Goal: Browse casually

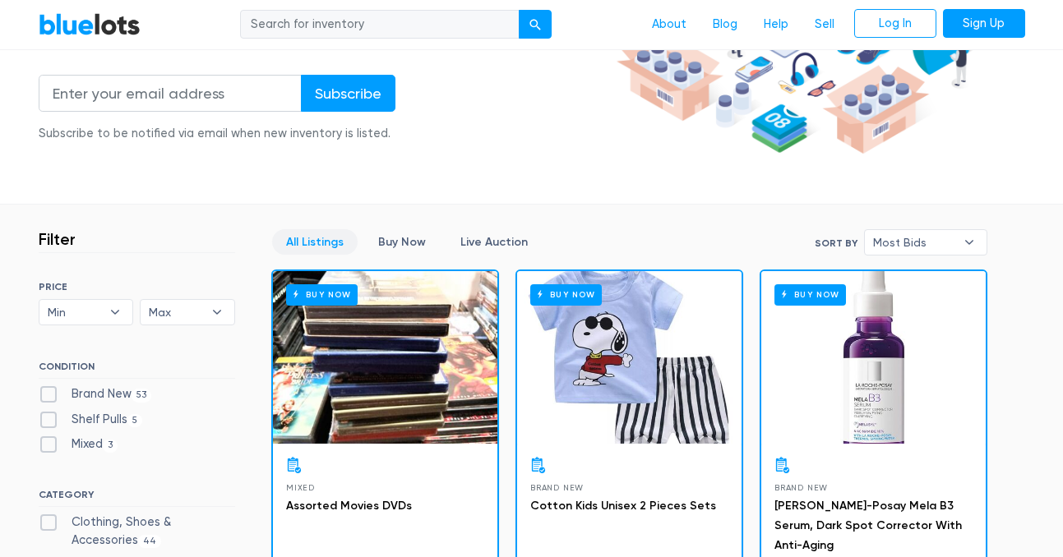
scroll to position [280, 0]
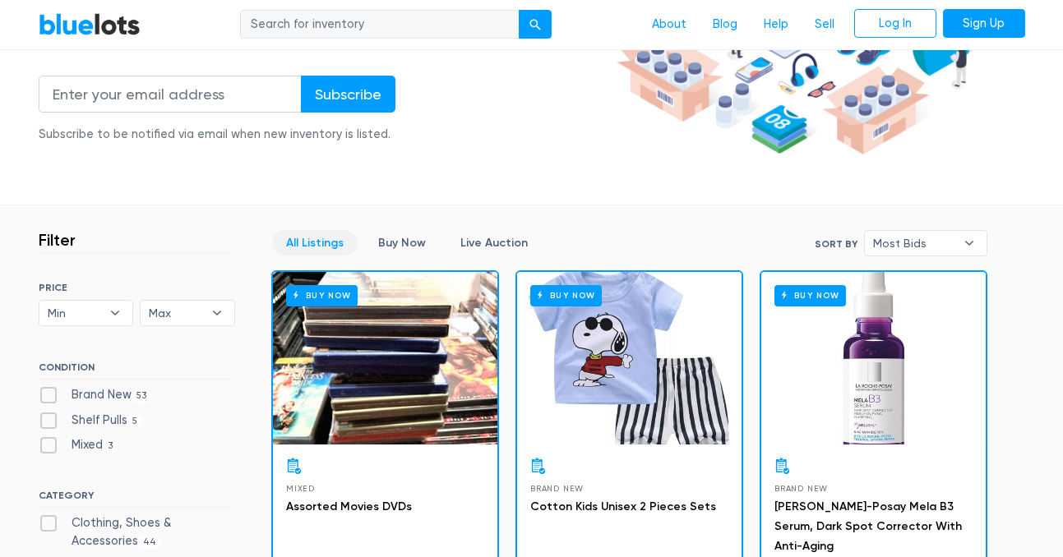
click at [47, 394] on label "Brand New 53" at bounding box center [95, 395] width 113 height 18
click at [47, 394] on New"] "Brand New 53" at bounding box center [44, 391] width 11 height 11
checkbox New"] "true"
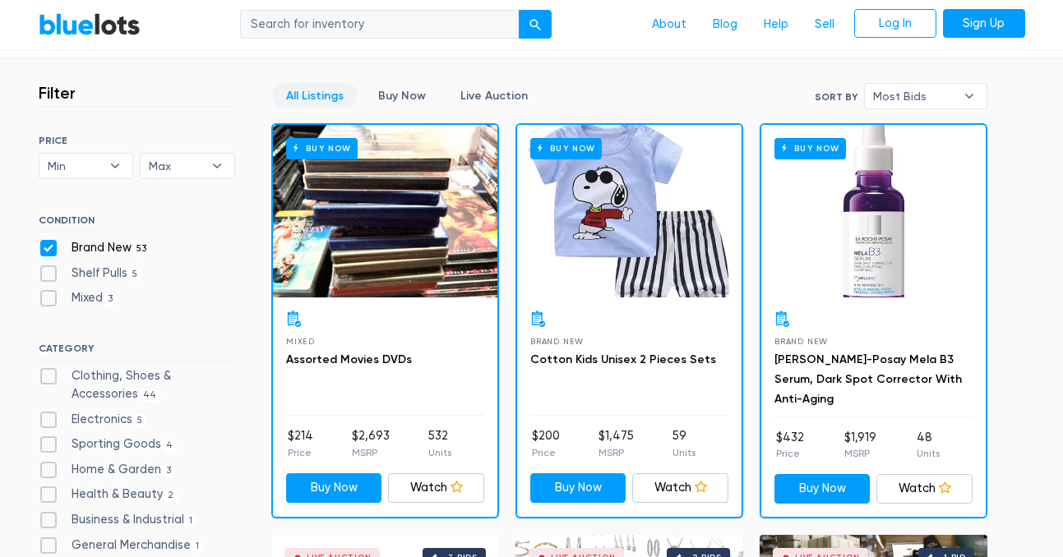
scroll to position [429, 0]
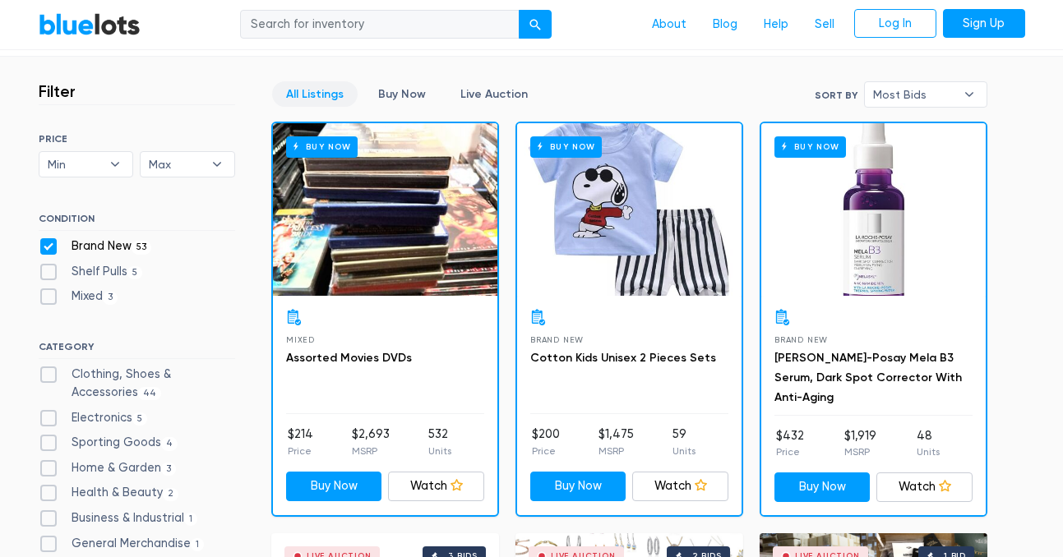
click at [644, 263] on div "Buy Now" at bounding box center [629, 209] width 224 height 173
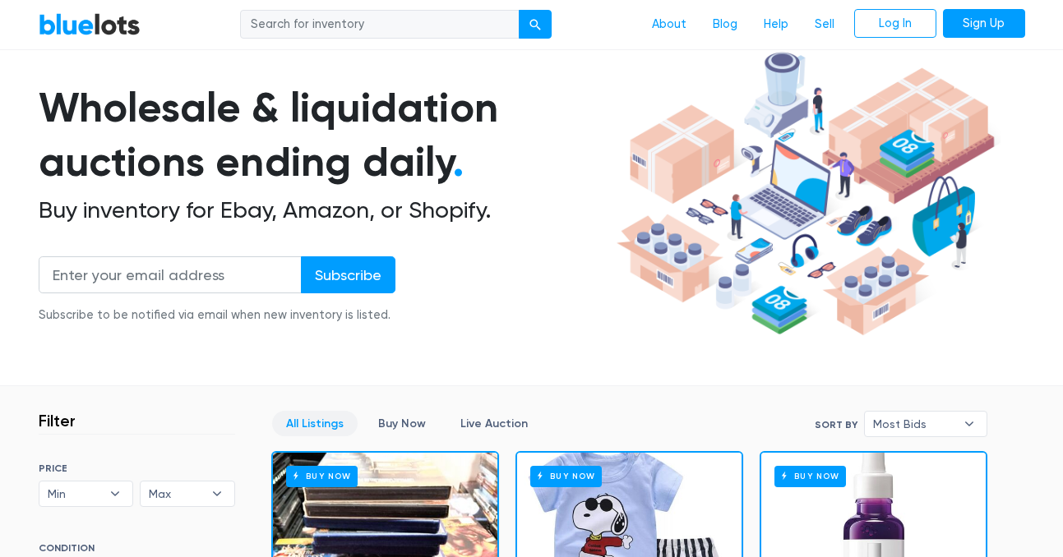
scroll to position [0, 0]
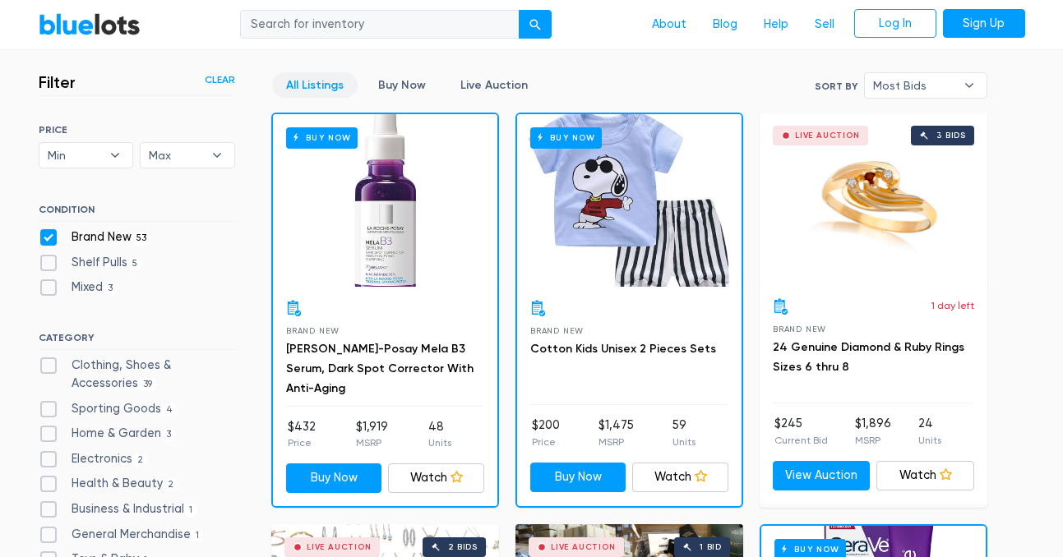
scroll to position [439, 0]
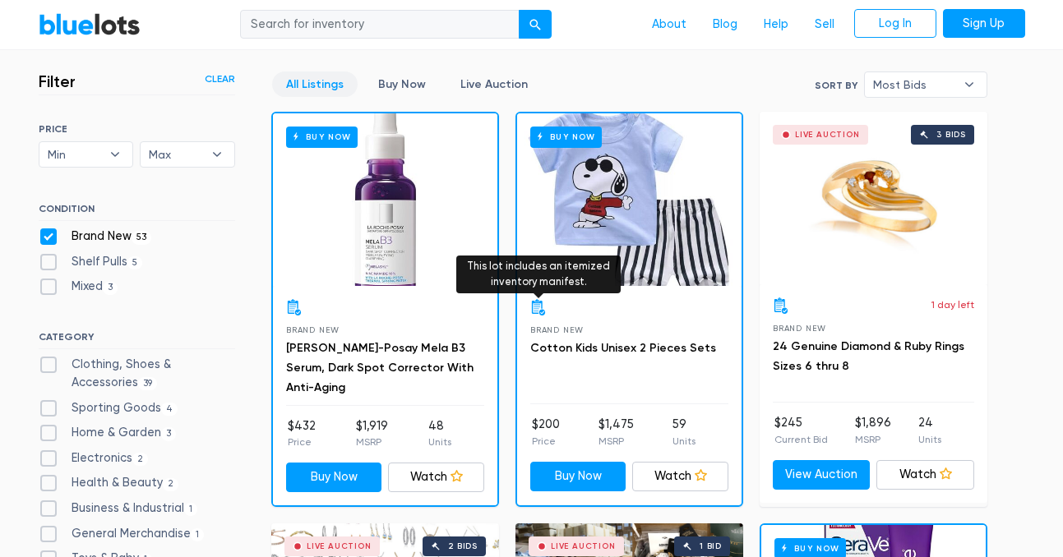
click at [537, 309] on icon at bounding box center [538, 307] width 16 height 16
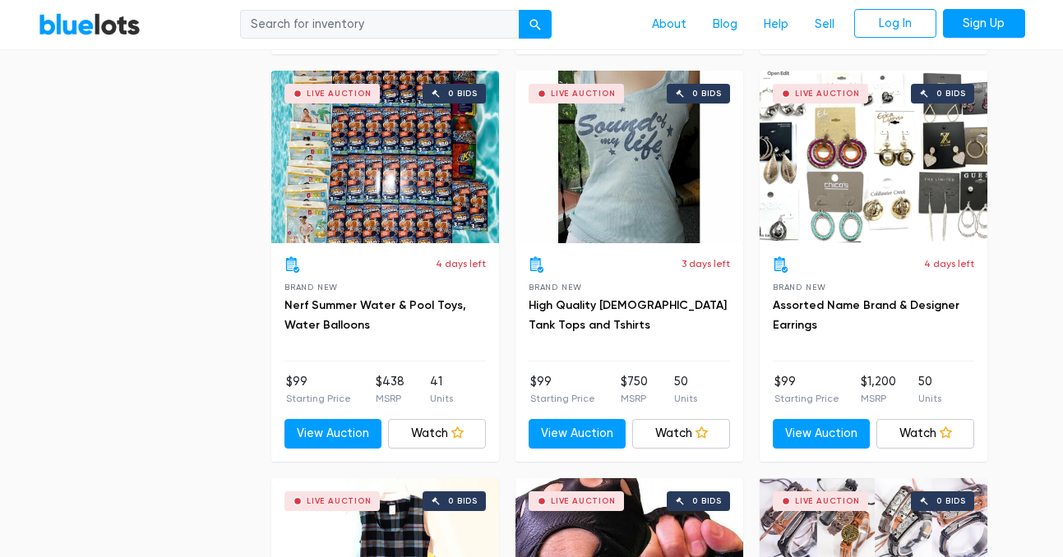
scroll to position [5798, 0]
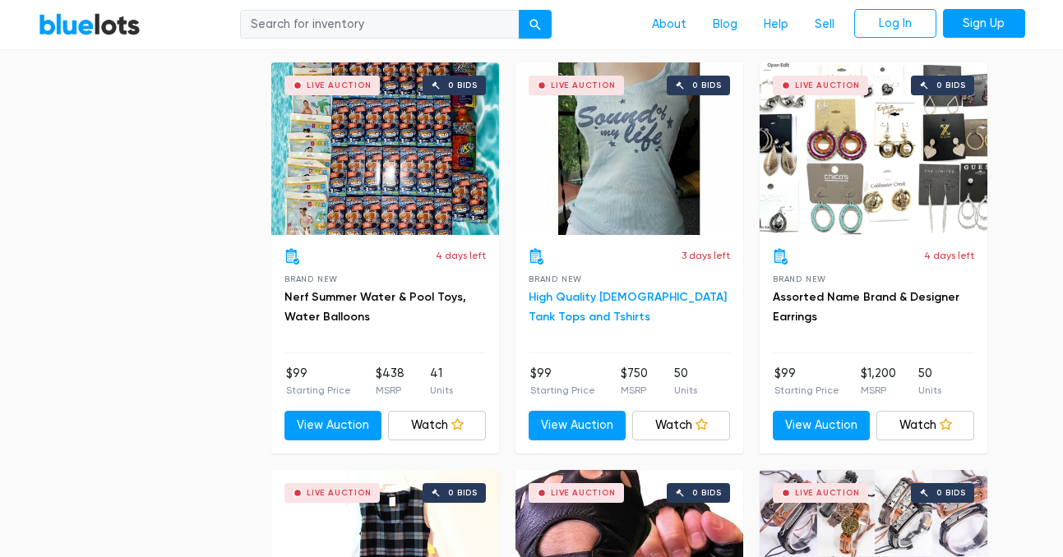
click at [622, 290] on link "High Quality Ladies Tank Tops and Tshirts" at bounding box center [627, 307] width 198 height 34
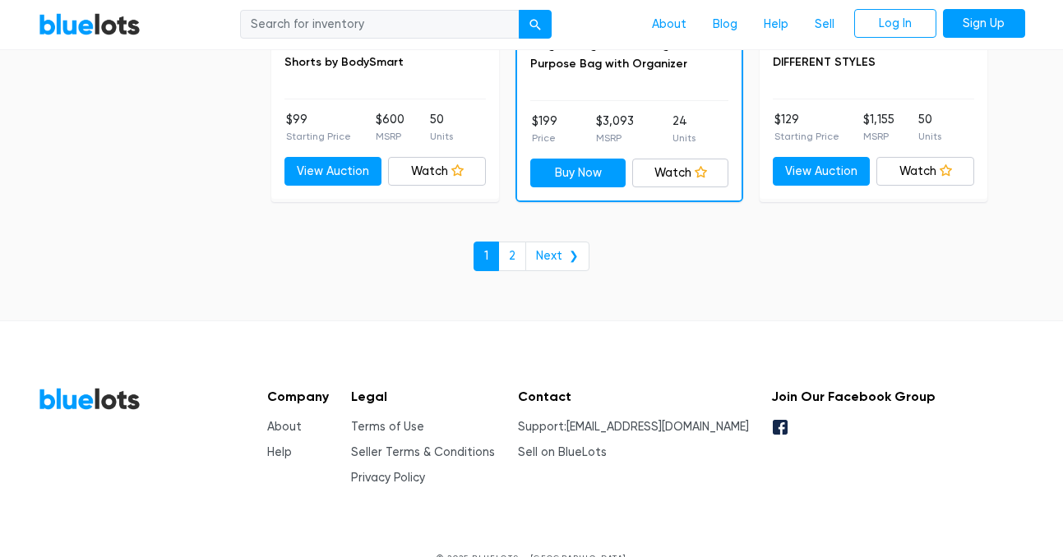
scroll to position [7276, 0]
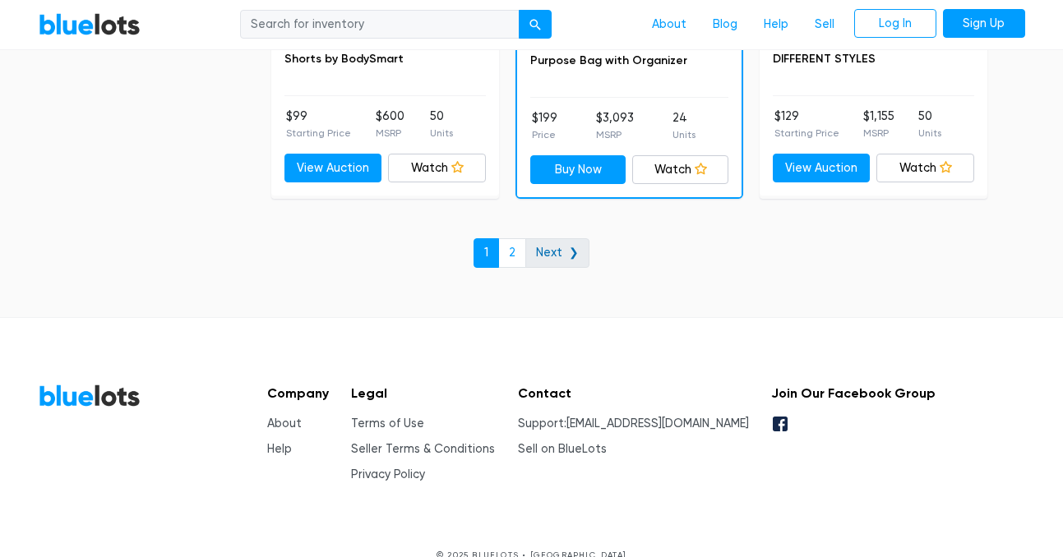
click at [544, 241] on link "Next ❯" at bounding box center [557, 253] width 64 height 30
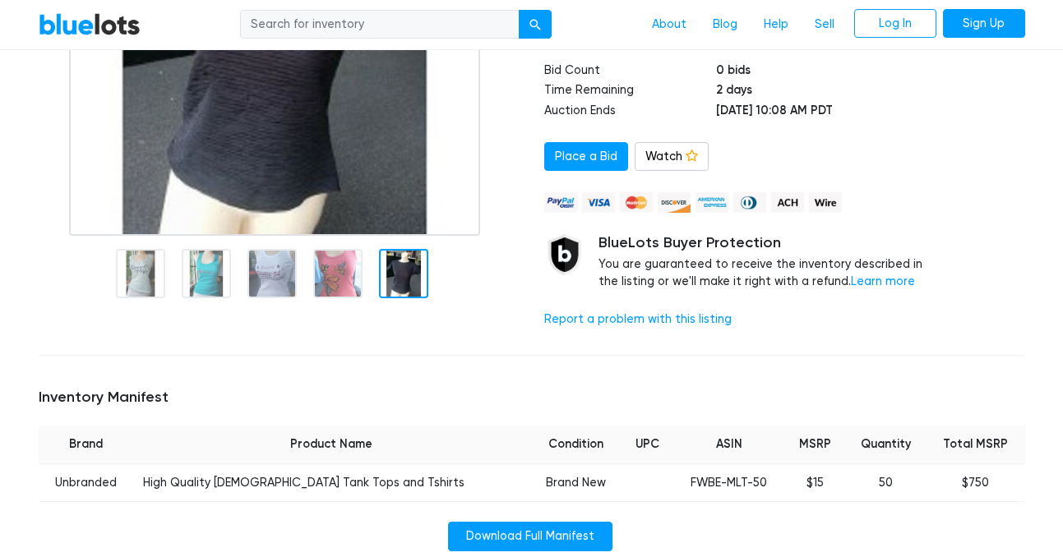
scroll to position [175, 0]
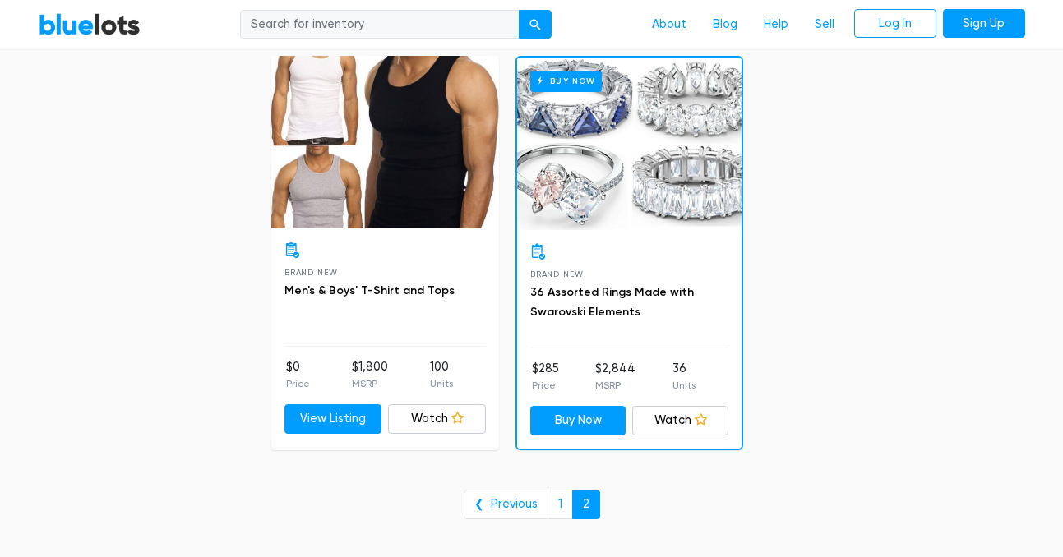
scroll to position [1751, 0]
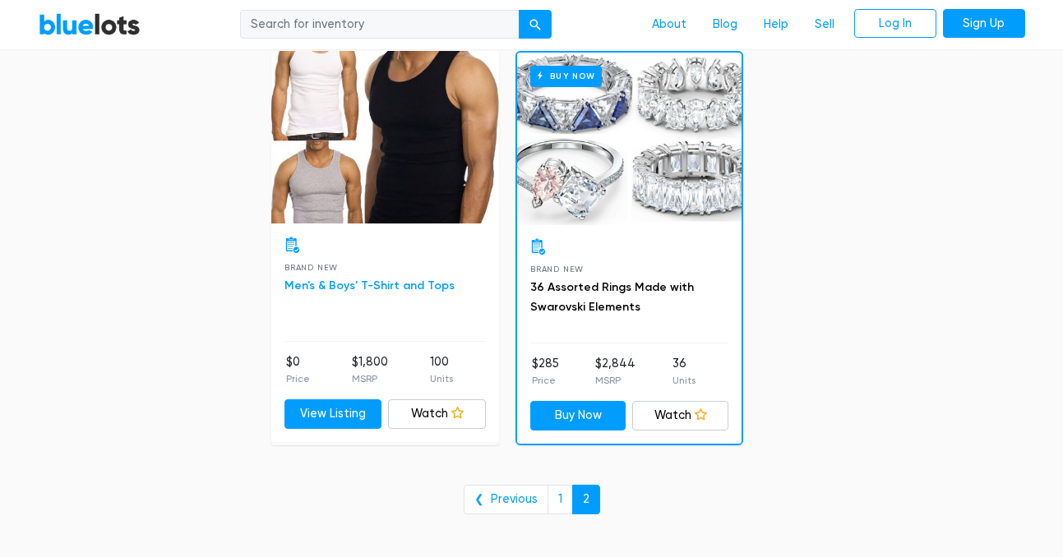
click at [376, 286] on link "Men's & Boys' T-Shirt and Tops" at bounding box center [369, 286] width 170 height 14
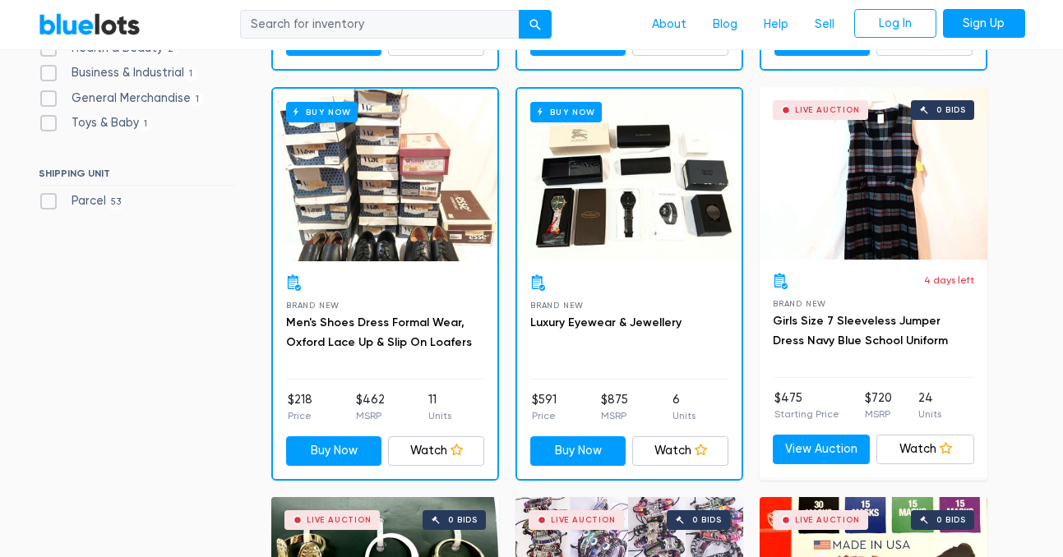
scroll to position [0, 0]
